Goal: Task Accomplishment & Management: Manage account settings

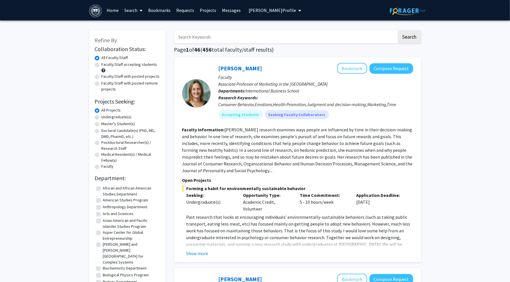
click at [249, 11] on span "Avital Aaron's Profile" at bounding box center [272, 10] width 47 height 6
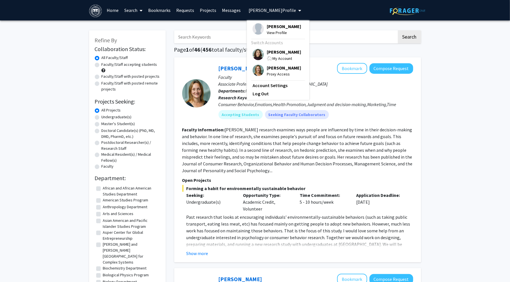
click at [267, 66] on span "[PERSON_NAME]" at bounding box center [284, 68] width 34 height 6
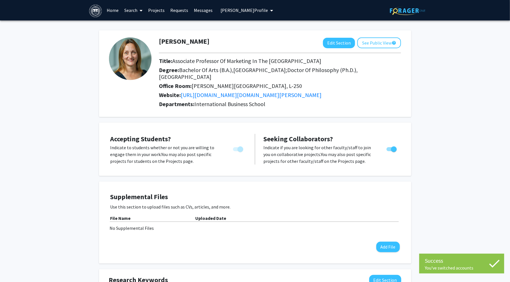
click at [158, 12] on link "Projects" at bounding box center [156, 10] width 22 height 20
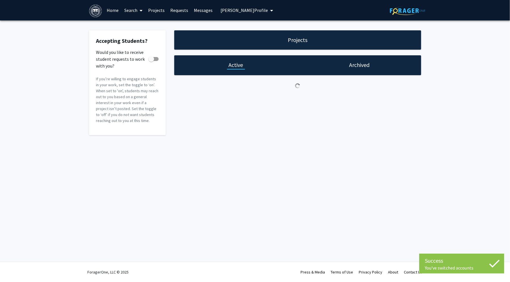
checkbox input "true"
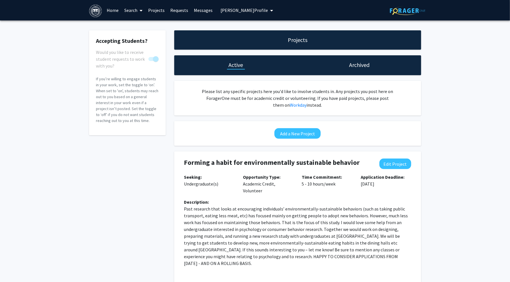
click at [176, 12] on link "Requests" at bounding box center [179, 10] width 24 height 20
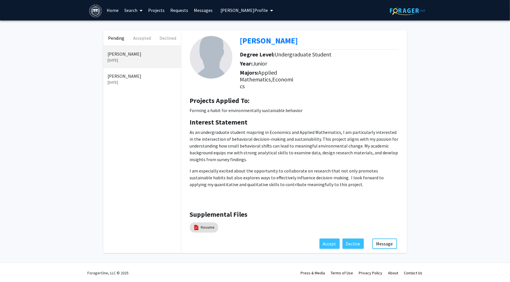
click at [159, 12] on link "Projects" at bounding box center [156, 10] width 22 height 20
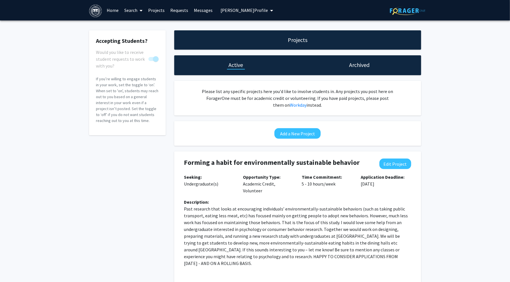
click at [197, 11] on link "Messages" at bounding box center [203, 10] width 24 height 20
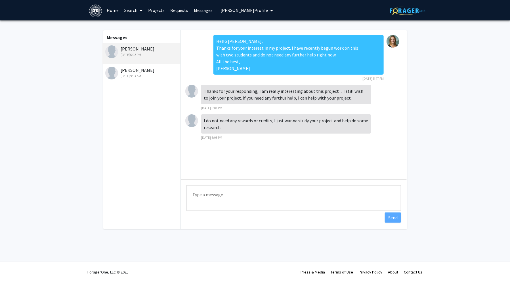
click at [136, 70] on div "Wendi Yu Mar 4, 2025 9:54 AM" at bounding box center [142, 73] width 74 height 12
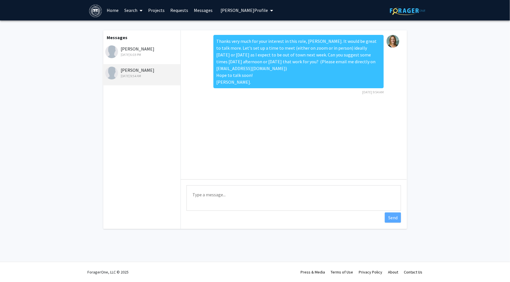
click at [155, 11] on link "Projects" at bounding box center [156, 10] width 22 height 20
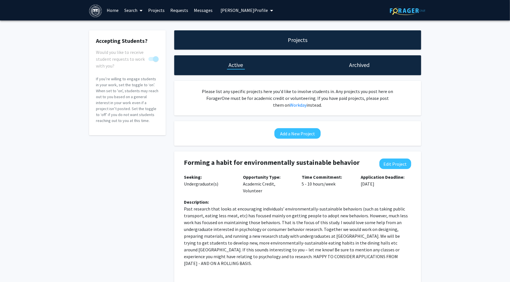
click at [230, 11] on span "Jane Ebert's Profile" at bounding box center [243, 10] width 47 height 6
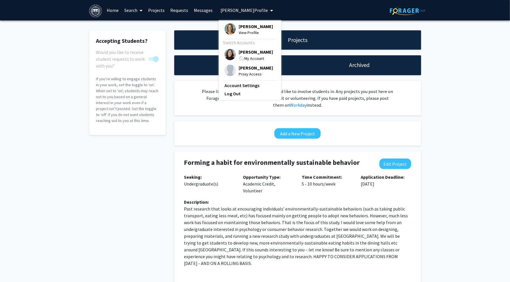
click at [228, 51] on img at bounding box center [229, 54] width 11 height 11
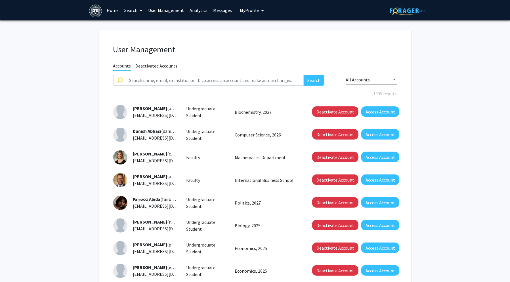
click at [244, 12] on span "My Profile" at bounding box center [249, 10] width 19 height 6
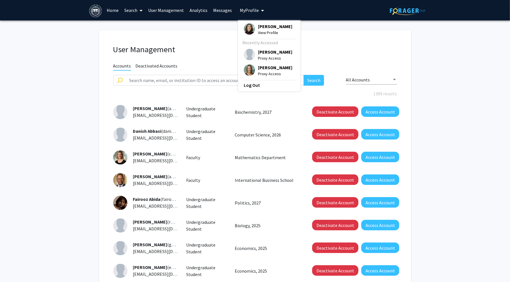
click at [254, 69] on div "Jane Ebert Proxy Access" at bounding box center [268, 70] width 49 height 12
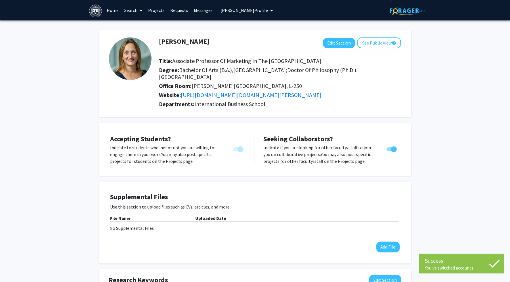
click at [128, 12] on link "Search" at bounding box center [133, 10] width 24 height 20
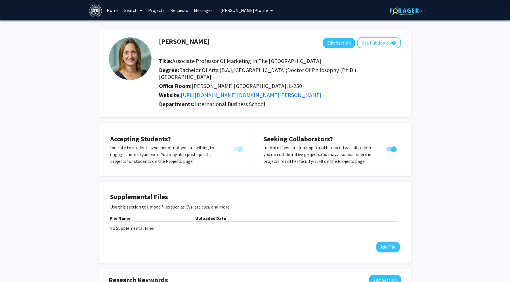
click at [154, 12] on link "Projects" at bounding box center [156, 10] width 22 height 20
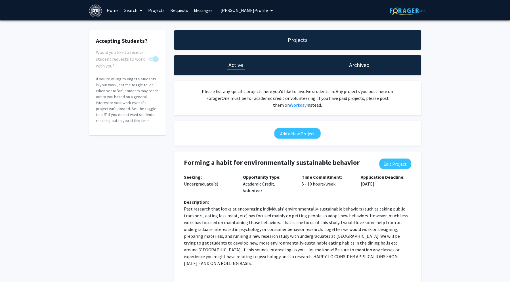
click at [177, 12] on link "Requests" at bounding box center [179, 10] width 24 height 20
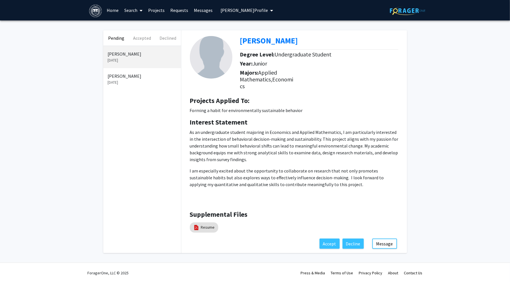
click at [230, 10] on span "Jane Ebert's Profile" at bounding box center [243, 10] width 47 height 6
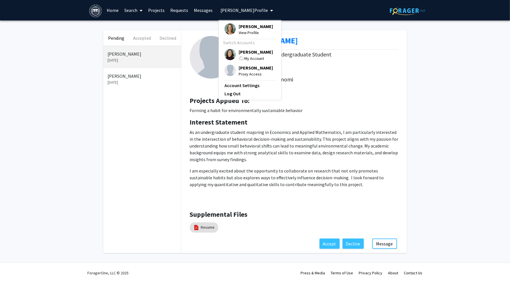
click at [232, 56] on img at bounding box center [229, 54] width 11 height 11
